Goal: Information Seeking & Learning: Find specific fact

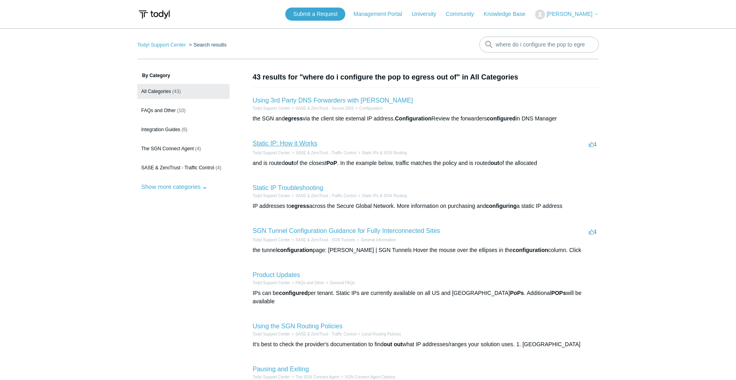
click at [306, 140] on link "Static IP: How it Works" at bounding box center [285, 143] width 64 height 7
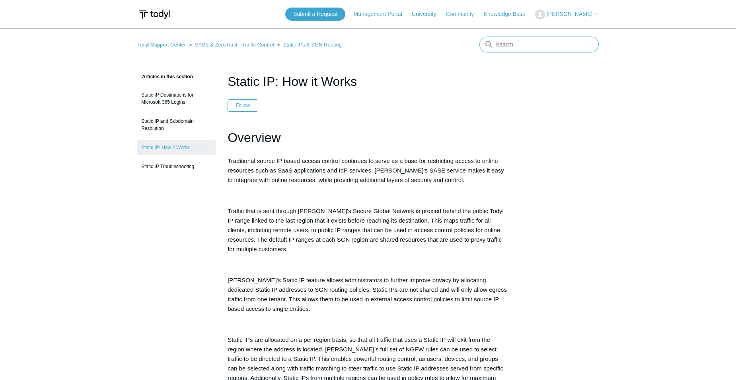
click at [504, 42] on input "Search" at bounding box center [538, 45] width 119 height 16
type input "how to control which todyl pop you come out of"
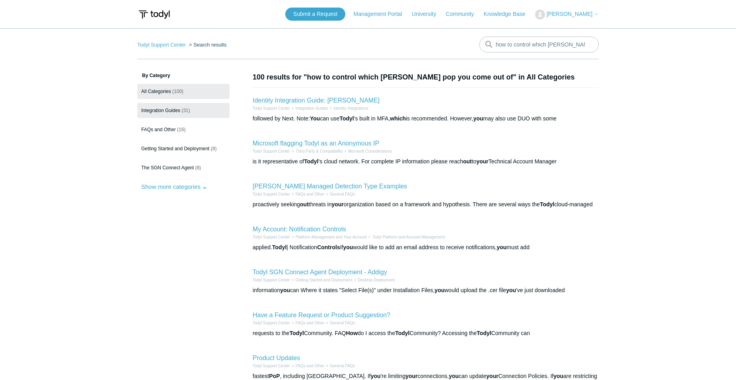
click at [162, 110] on span "Integration Guides" at bounding box center [160, 111] width 39 height 6
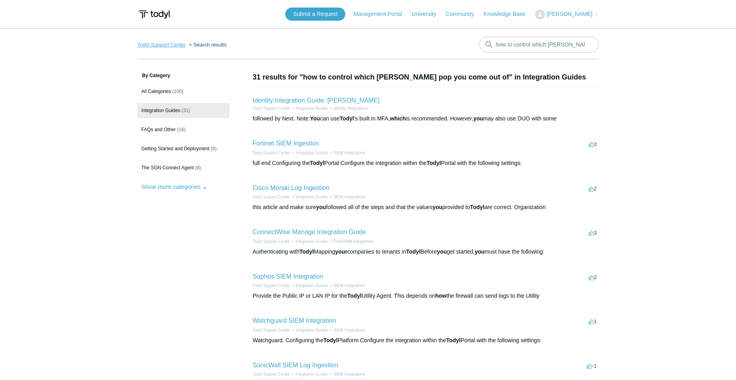
click at [163, 47] on link "Todyl Support Center" at bounding box center [161, 45] width 49 height 6
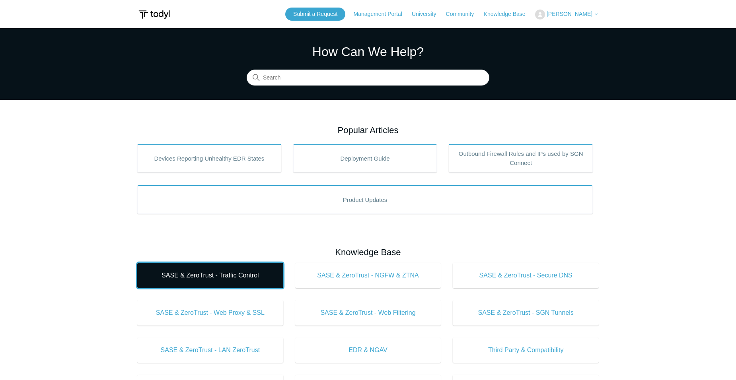
click at [234, 281] on link "SASE & ZeroTrust - Traffic Control" at bounding box center [210, 275] width 146 height 25
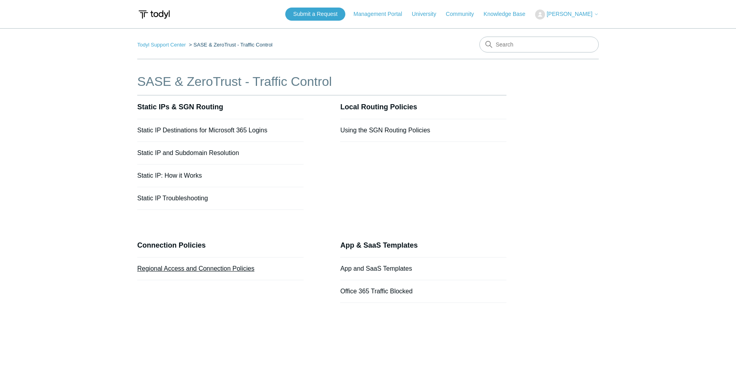
click at [233, 269] on link "Regional Access and Connection Policies" at bounding box center [195, 268] width 117 height 7
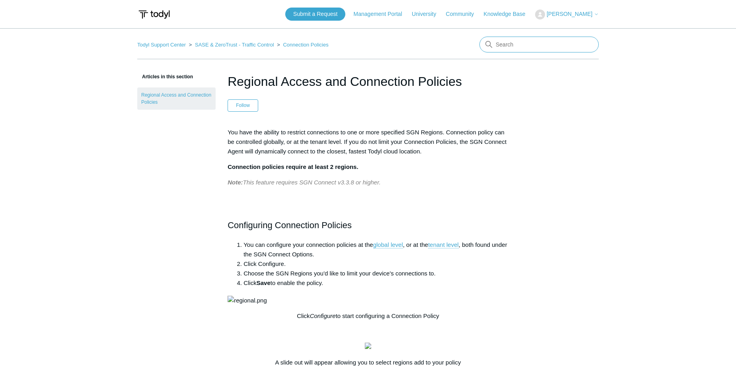
click at [577, 45] on input "Search" at bounding box center [538, 45] width 119 height 16
type input "i"
drag, startPoint x: 524, startPoint y: 45, endPoint x: 552, endPoint y: 49, distance: 28.5
click at [524, 45] on input "Search" at bounding box center [538, 45] width 119 height 16
type input "all todyl ips"
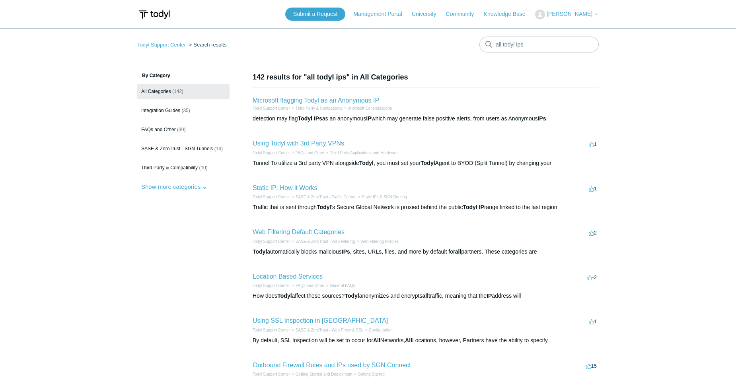
drag, startPoint x: 543, startPoint y: 47, endPoint x: 496, endPoint y: 43, distance: 47.2
click at [493, 41] on nav "Todyl Support Center Search results all todyl ips" at bounding box center [367, 48] width 461 height 23
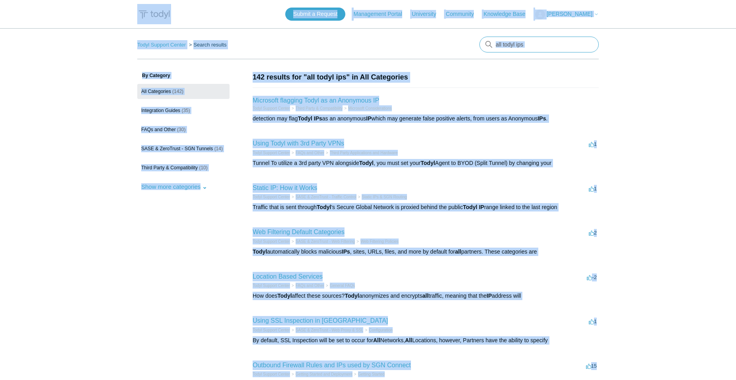
click at [541, 41] on input "all todyl ips" at bounding box center [538, 45] width 119 height 16
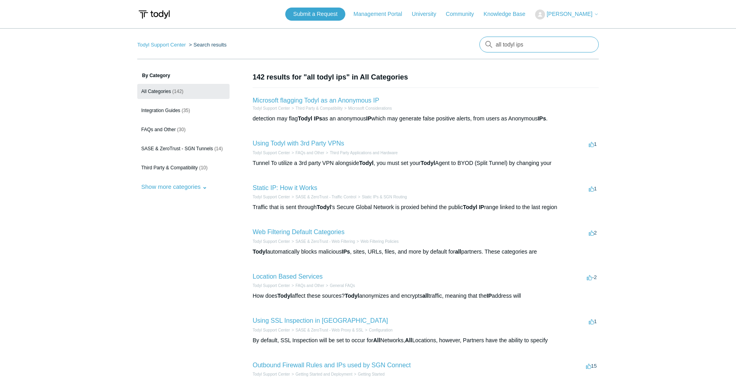
drag, startPoint x: 521, startPoint y: 43, endPoint x: 432, endPoint y: 42, distance: 88.3
click at [432, 42] on nav "Todyl Support Center Search results There are no matching results in this help …" at bounding box center [367, 48] width 461 height 23
type input "direct send"
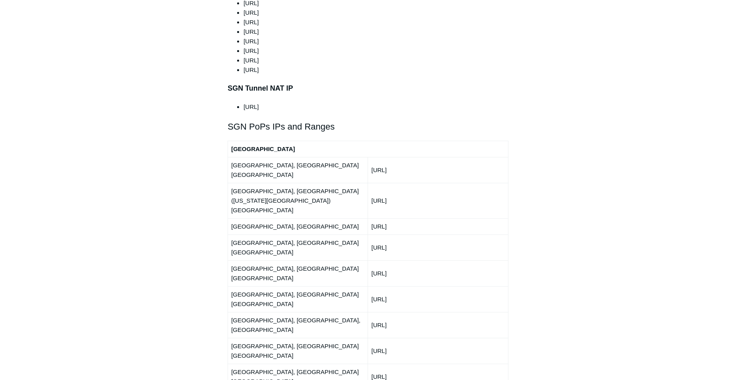
scroll to position [915, 0]
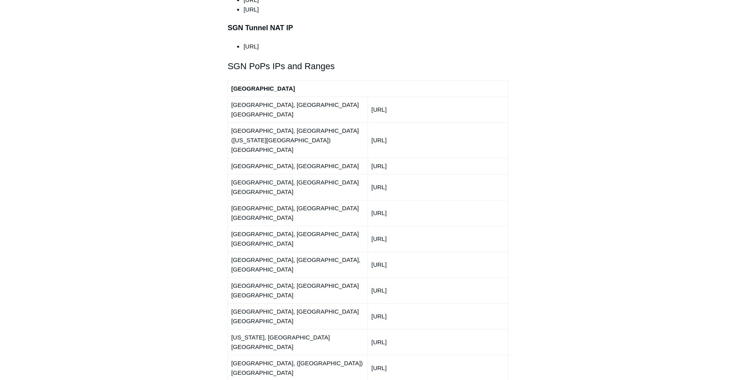
drag, startPoint x: 411, startPoint y: 103, endPoint x: 371, endPoint y: 101, distance: 39.4
click at [371, 123] on td "[URL]" at bounding box center [438, 140] width 140 height 35
copy td "[URL]"
click at [569, 165] on div "Articles in this section Deployment Guide Outbound Firewall Rules and IPs used …" at bounding box center [367, 207] width 461 height 2100
drag, startPoint x: 238, startPoint y: 87, endPoint x: 247, endPoint y: 90, distance: 8.7
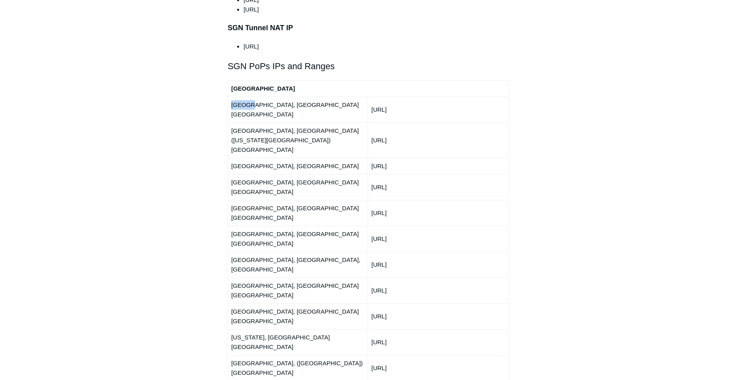
click at [247, 97] on td "[GEOGRAPHIC_DATA], [GEOGRAPHIC_DATA] [GEOGRAPHIC_DATA]" at bounding box center [298, 110] width 140 height 26
drag, startPoint x: 247, startPoint y: 90, endPoint x: 418, endPoint y: 312, distance: 281.1
copy tbody "[GEOGRAPHIC_DATA] [GEOGRAPHIC_DATA], [GEOGRAPHIC_DATA] [GEOGRAPHIC_DATA] [URL] …"
click at [119, 148] on main "Todyl Support Center Getting Started and Deployment Getting Started Articles in…" at bounding box center [368, 185] width 736 height 2144
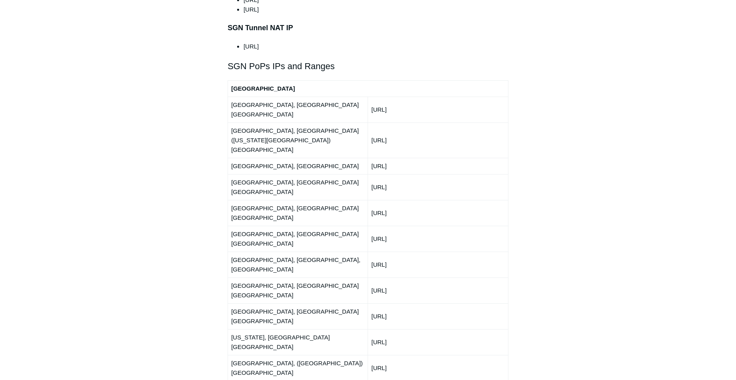
drag, startPoint x: 372, startPoint y: 136, endPoint x: 419, endPoint y: 137, distance: 47.3
click at [419, 174] on td "[URL]" at bounding box center [438, 187] width 140 height 26
drag, startPoint x: 419, startPoint y: 137, endPoint x: 427, endPoint y: 136, distance: 8.0
click at [427, 174] on td "[URL]" at bounding box center [438, 187] width 140 height 26
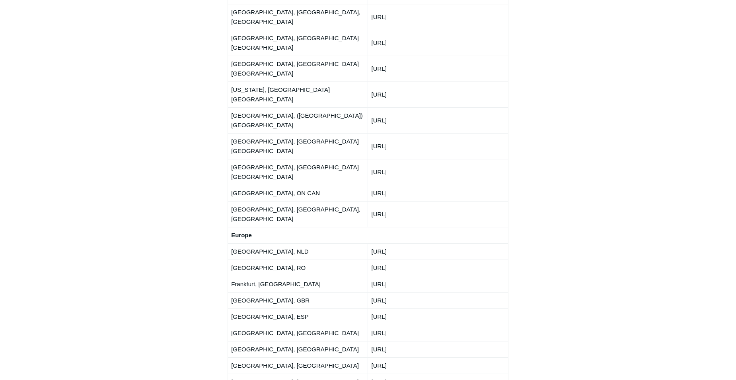
scroll to position [1193, 0]
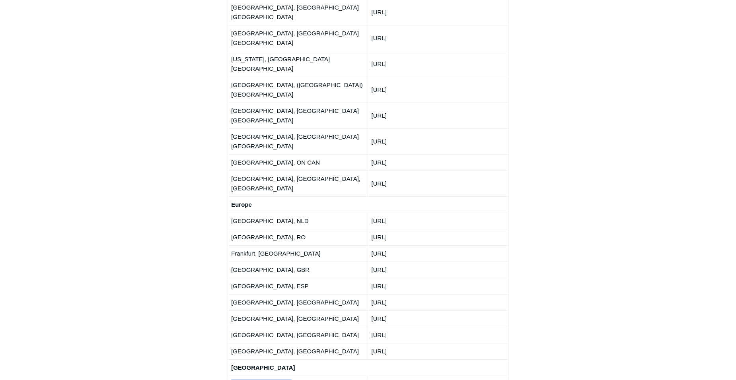
drag, startPoint x: 280, startPoint y: 233, endPoint x: 231, endPoint y: 236, distance: 49.4
click at [231, 376] on td "[GEOGRAPHIC_DATA], [GEOGRAPHIC_DATA]" at bounding box center [298, 384] width 140 height 16
copy td "[GEOGRAPHIC_DATA], [GEOGRAPHIC_DATA]"
click at [309, 376] on td "[GEOGRAPHIC_DATA], [GEOGRAPHIC_DATA]" at bounding box center [298, 384] width 140 height 16
click at [281, 376] on td "[GEOGRAPHIC_DATA], [GEOGRAPHIC_DATA]" at bounding box center [298, 384] width 140 height 16
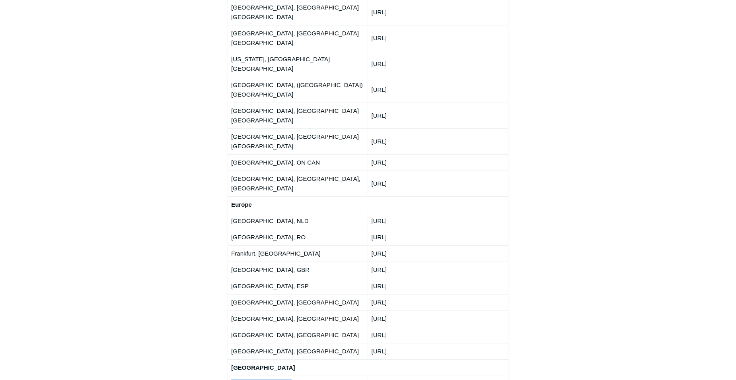
click at [286, 376] on td "[GEOGRAPHIC_DATA], [GEOGRAPHIC_DATA]" at bounding box center [298, 384] width 140 height 16
click at [424, 376] on td "[URL]" at bounding box center [438, 384] width 140 height 16
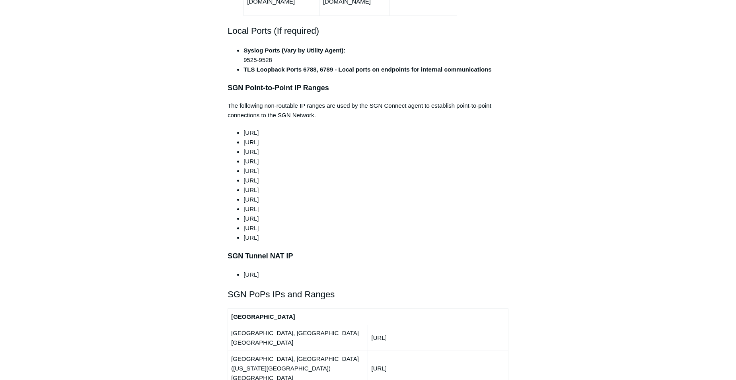
scroll to position [676, 0]
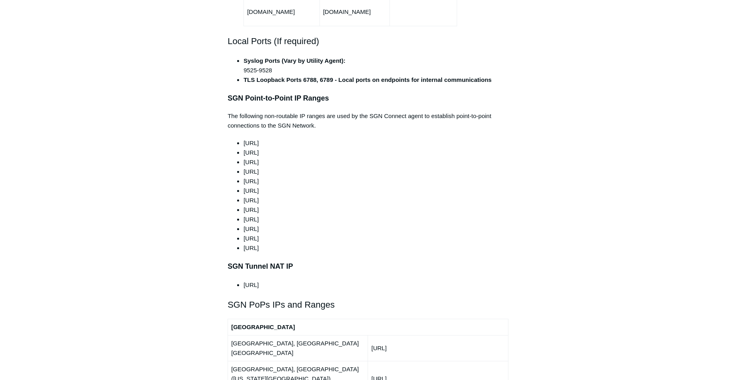
drag, startPoint x: 699, startPoint y: 240, endPoint x: 692, endPoint y: 240, distance: 6.4
